Goal: Task Accomplishment & Management: Use online tool/utility

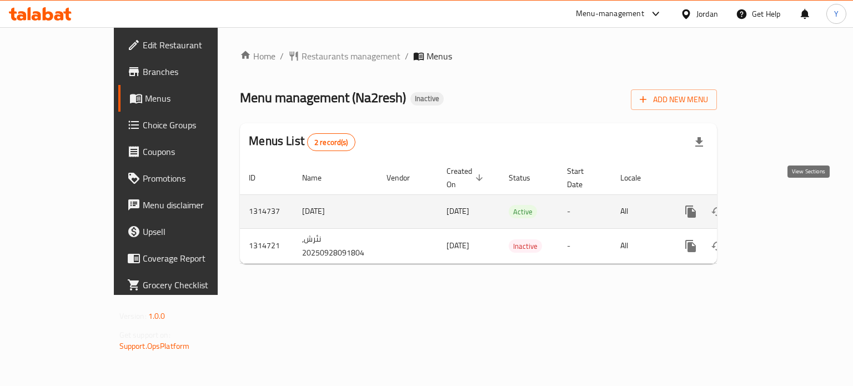
click at [778, 205] on icon "enhanced table" at bounding box center [770, 211] width 13 height 13
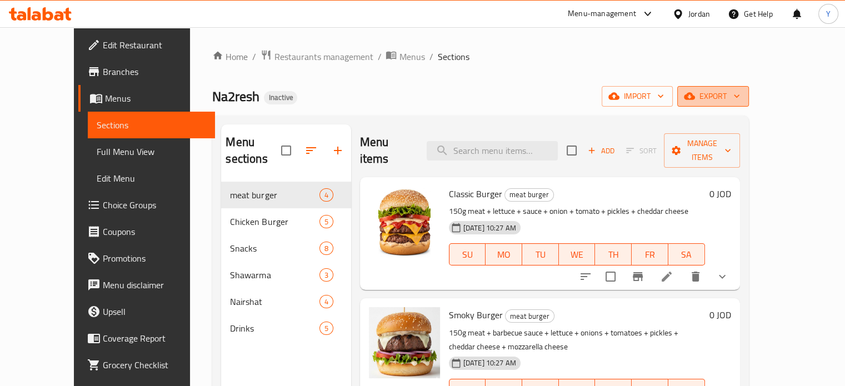
click at [740, 97] on span "export" at bounding box center [713, 96] width 54 height 14
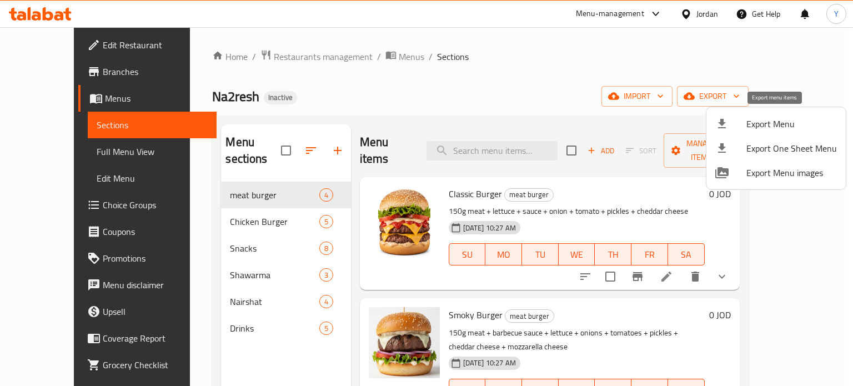
click at [775, 124] on span "Export Menu" at bounding box center [791, 123] width 91 height 13
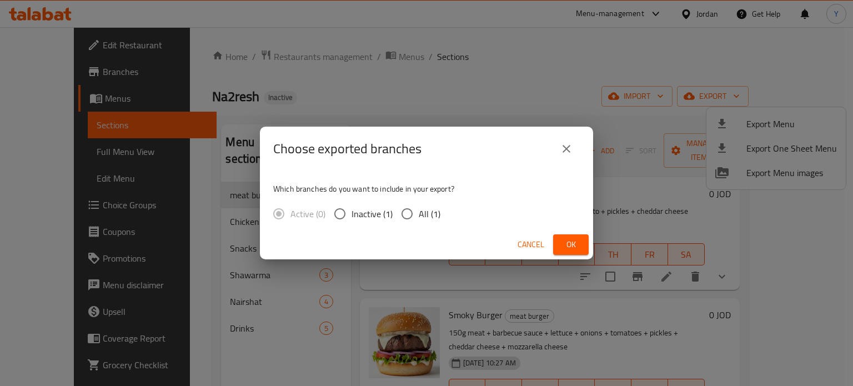
click at [429, 216] on span "All (1)" at bounding box center [430, 213] width 22 height 13
click at [419, 216] on input "All (1)" at bounding box center [406, 213] width 23 height 23
radio input "true"
click at [569, 244] on span "Ok" at bounding box center [571, 245] width 18 height 14
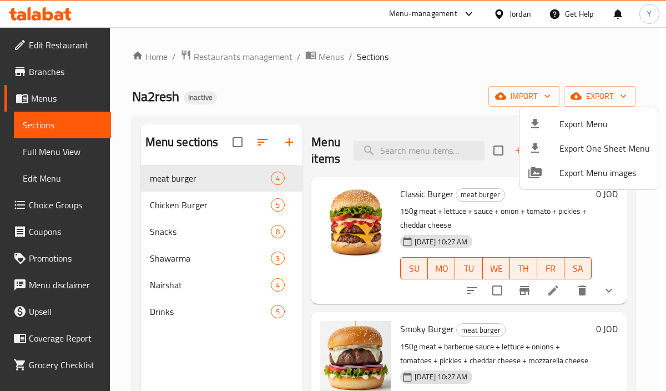
click at [590, 355] on div at bounding box center [333, 195] width 666 height 391
